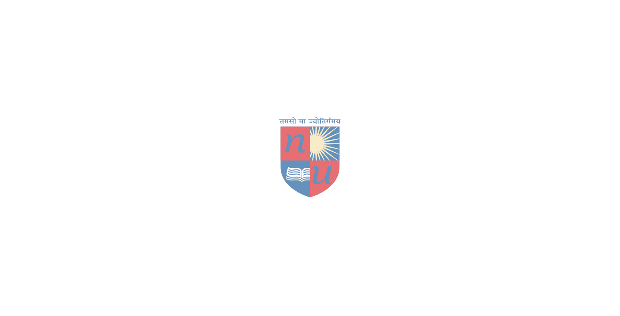
click at [278, 309] on div at bounding box center [310, 158] width 620 height 316
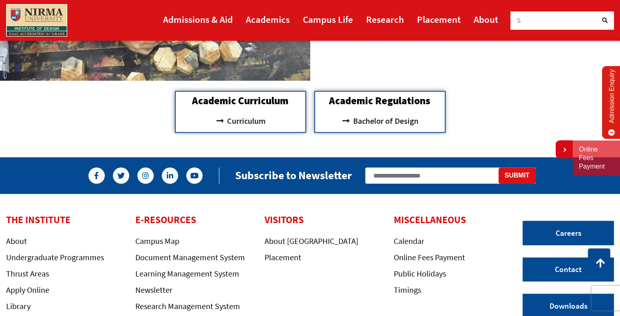
scroll to position [797, 0]
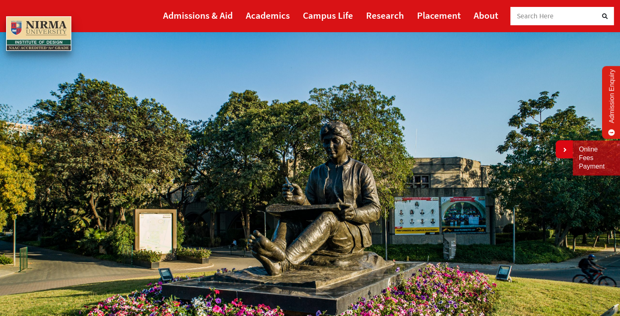
click at [607, 16] on icon at bounding box center [605, 16] width 6 height 6
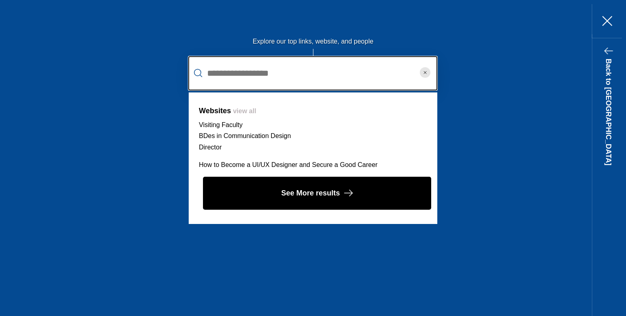
type input "**********"
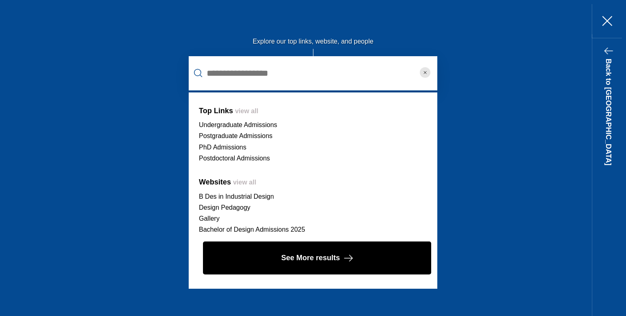
click at [422, 73] on circle "reset" at bounding box center [425, 72] width 11 height 11
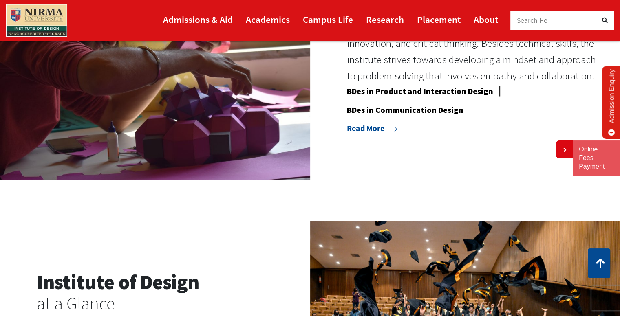
scroll to position [753, 0]
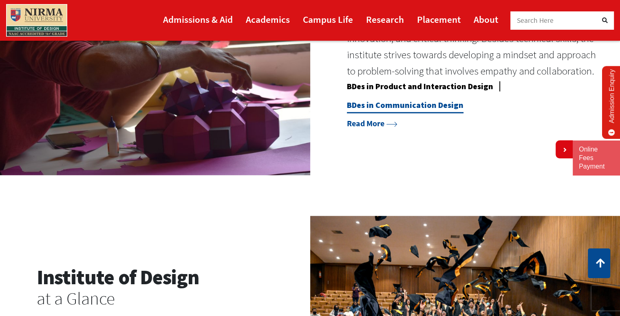
click at [417, 101] on link "BDes in Communication Design" at bounding box center [405, 106] width 117 height 13
